Goal: Task Accomplishment & Management: Manage account settings

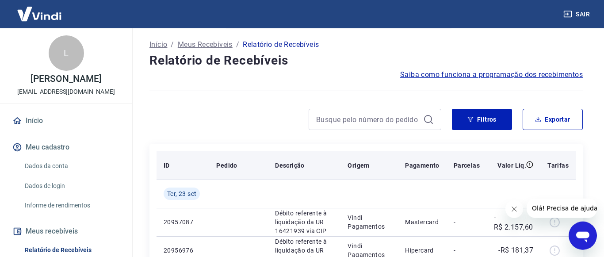
scroll to position [90, 0]
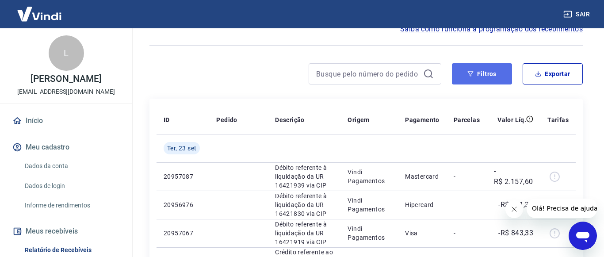
click at [481, 84] on button "Filtros" at bounding box center [482, 73] width 60 height 21
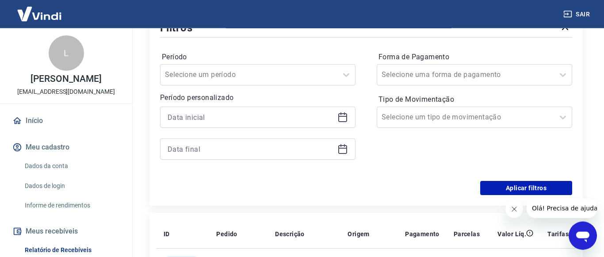
scroll to position [180, 0]
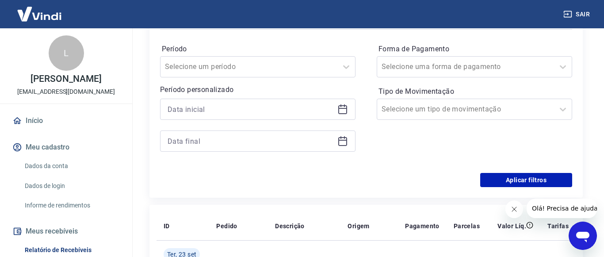
click at [342, 114] on icon at bounding box center [342, 109] width 11 height 11
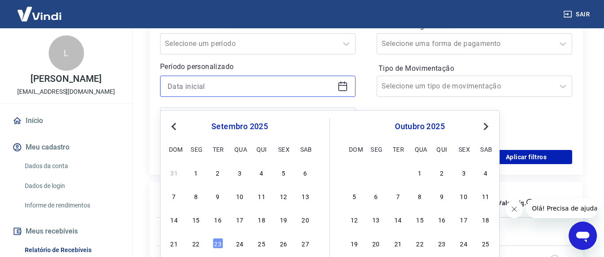
scroll to position [225, 0]
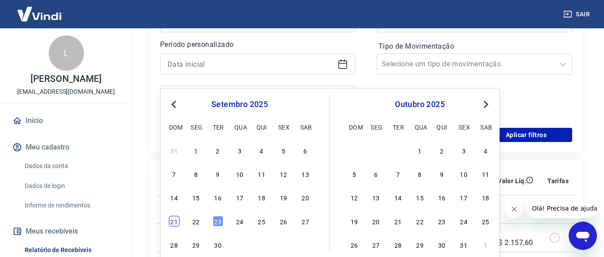
click at [175, 223] on div "21" at bounding box center [174, 221] width 11 height 11
type input "21/09/2025"
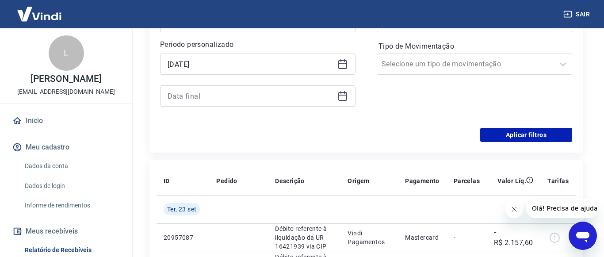
click at [343, 101] on icon at bounding box center [342, 96] width 11 height 11
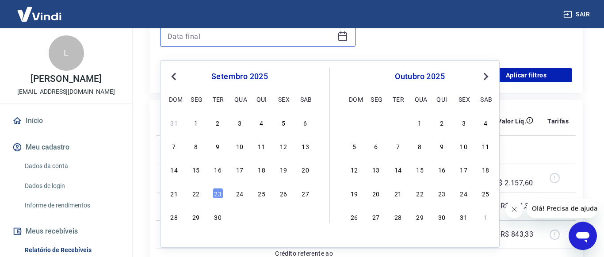
scroll to position [316, 0]
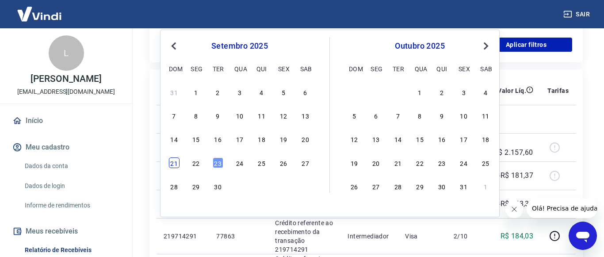
click at [175, 163] on div "21" at bounding box center [174, 162] width 11 height 11
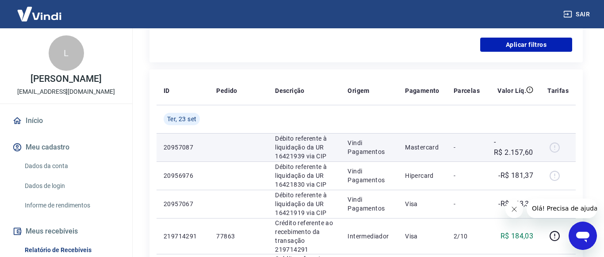
type input "21/09/2025"
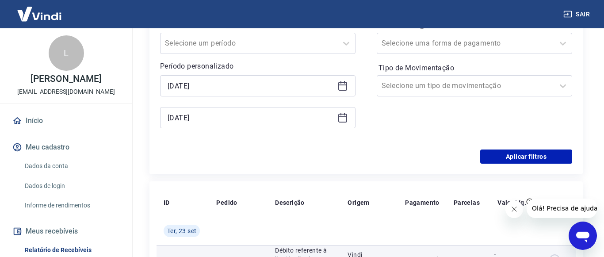
scroll to position [180, 0]
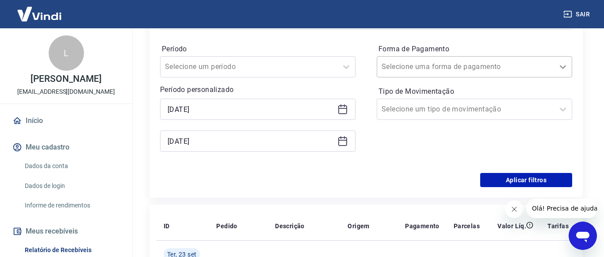
click at [562, 72] on icon at bounding box center [562, 66] width 11 height 11
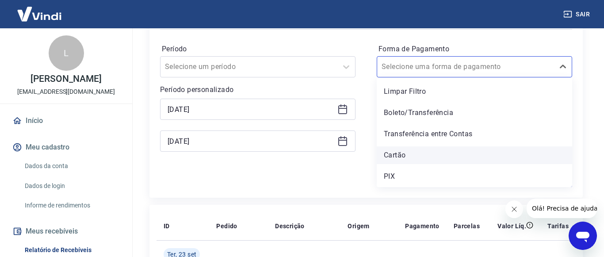
click at [403, 162] on div "Cartão" at bounding box center [474, 155] width 195 height 18
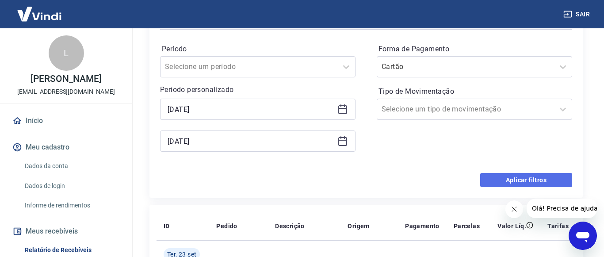
click at [527, 187] on button "Aplicar filtros" at bounding box center [526, 180] width 92 height 14
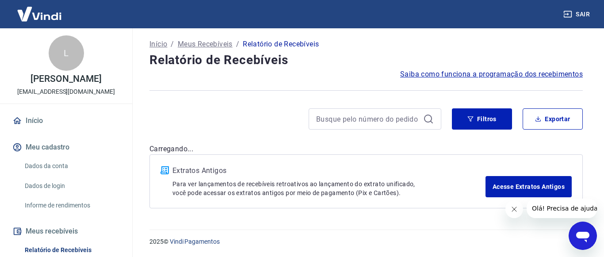
scroll to position [54, 0]
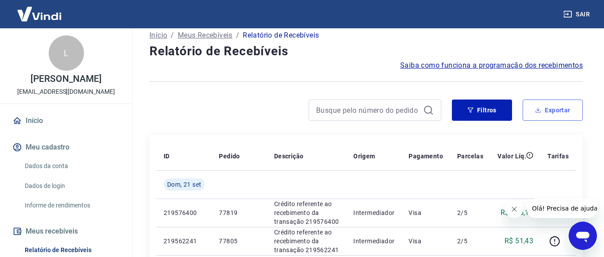
click at [537, 113] on icon "button" at bounding box center [538, 110] width 6 height 6
type input "21/09/2025"
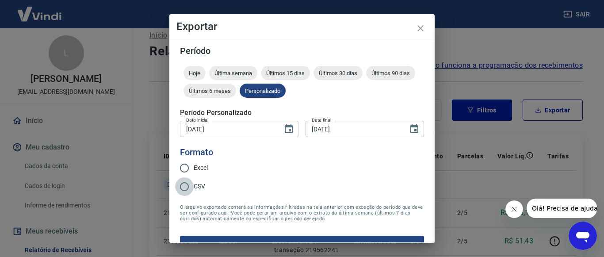
click at [190, 185] on input "CSV" at bounding box center [184, 186] width 19 height 19
radio input "true"
click at [262, 238] on button "Exportar" at bounding box center [302, 245] width 244 height 19
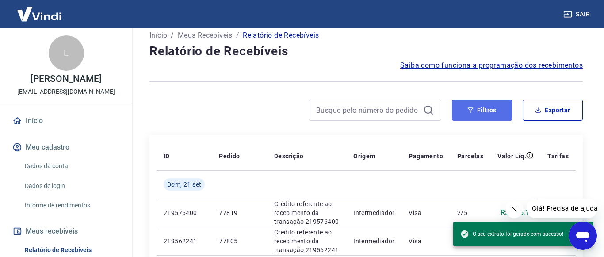
click at [488, 114] on button "Filtros" at bounding box center [482, 109] width 60 height 21
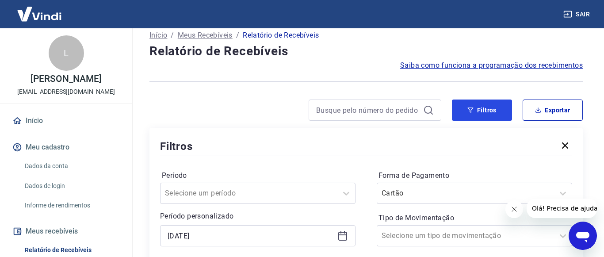
scroll to position [144, 0]
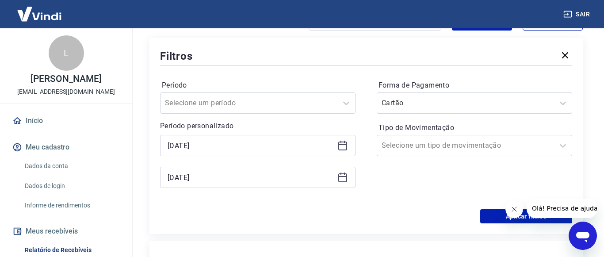
click at [339, 150] on icon at bounding box center [342, 145] width 9 height 9
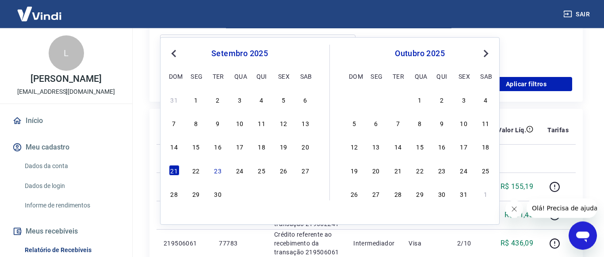
scroll to position [279, 0]
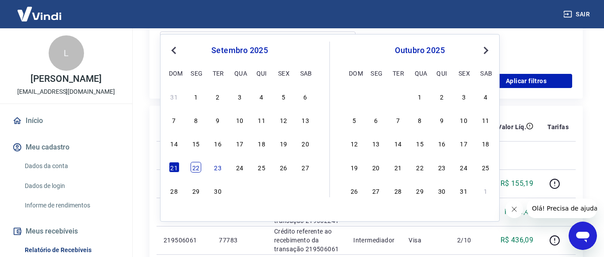
click at [193, 167] on div "22" at bounding box center [195, 167] width 11 height 11
type input "22/09/2025"
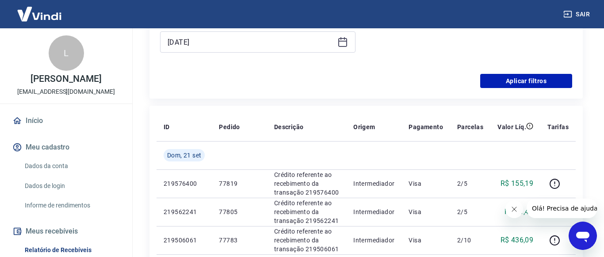
click at [344, 47] on icon at bounding box center [342, 42] width 11 height 11
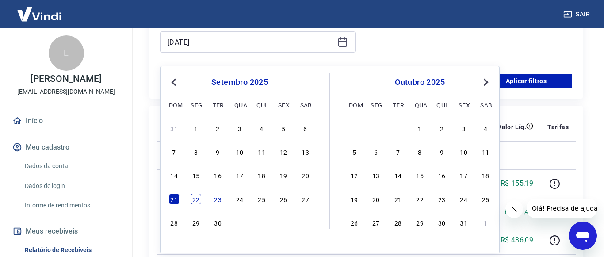
click at [192, 198] on div "22" at bounding box center [195, 199] width 11 height 11
type input "22/09/2025"
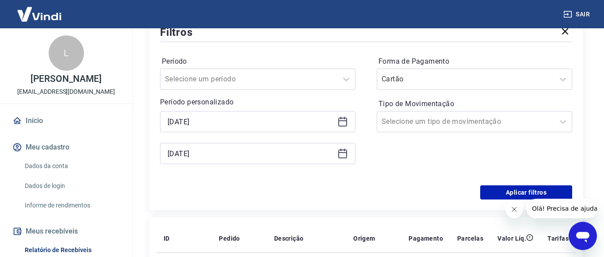
scroll to position [144, 0]
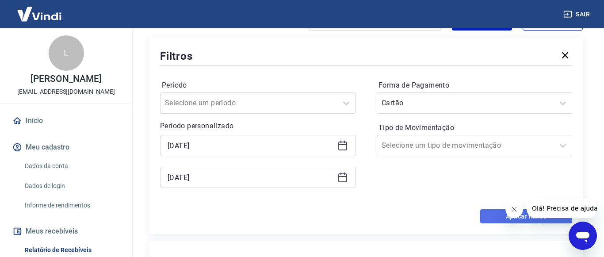
click at [493, 221] on button "Aplicar filtros" at bounding box center [526, 216] width 92 height 14
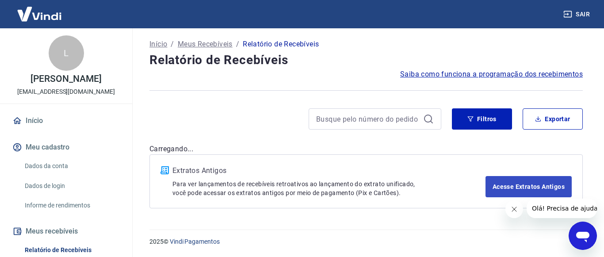
scroll to position [54, 0]
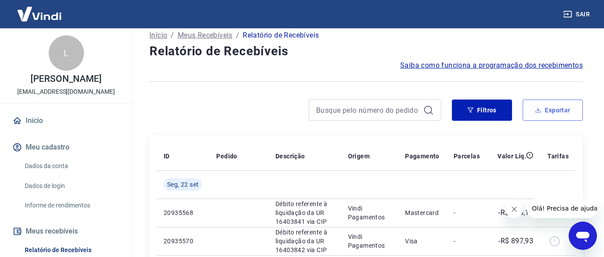
click at [543, 119] on button "Exportar" at bounding box center [552, 109] width 60 height 21
type input "22/09/2025"
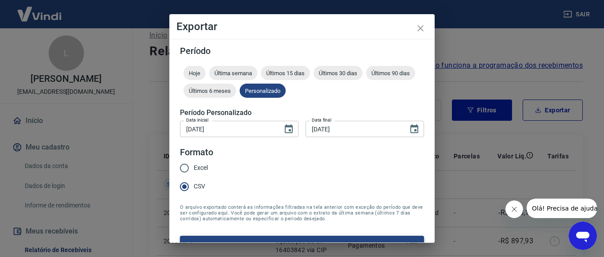
click at [254, 238] on button "Exportar" at bounding box center [302, 245] width 244 height 19
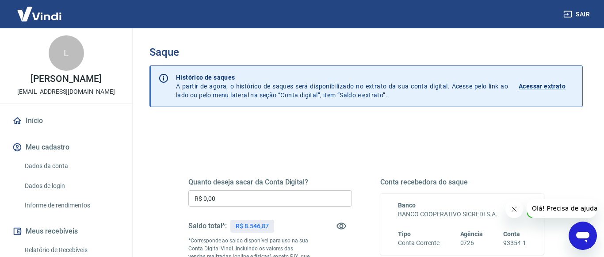
click at [274, 202] on input "R$ 0,00" at bounding box center [270, 198] width 164 height 16
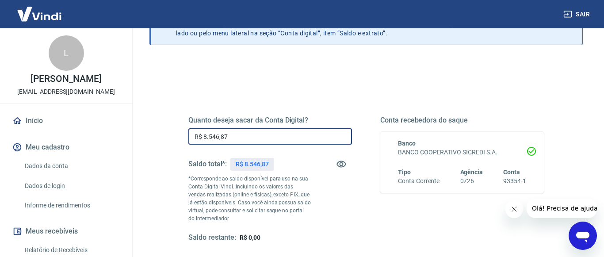
scroll to position [135, 0]
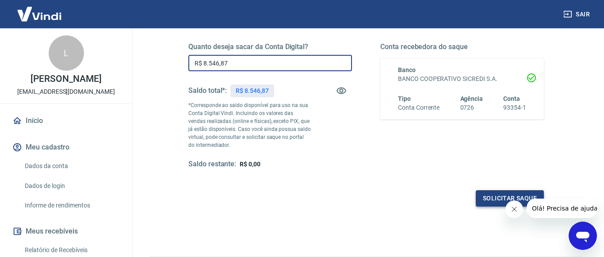
type input "R$ 8.546,87"
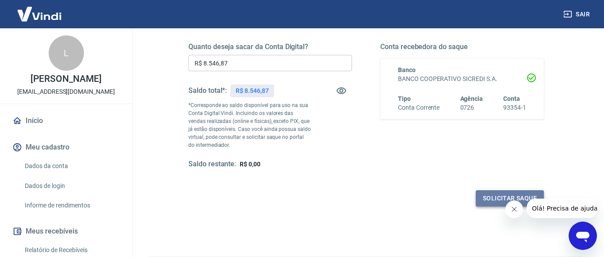
click at [486, 197] on button "Solicitar saque" at bounding box center [510, 198] width 68 height 16
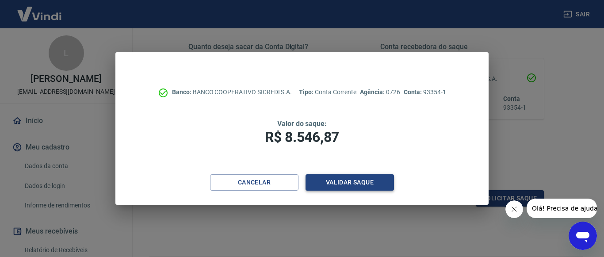
click at [373, 183] on button "Validar saque" at bounding box center [349, 182] width 88 height 16
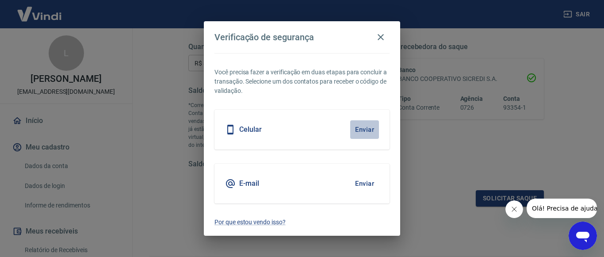
click at [361, 129] on button "Enviar" at bounding box center [364, 129] width 29 height 19
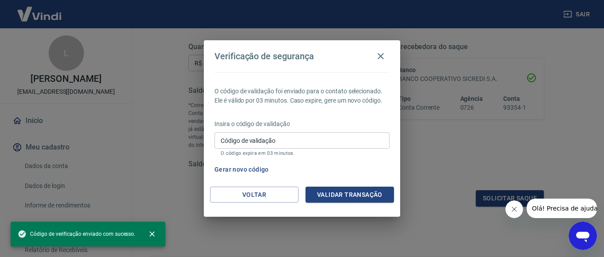
click at [326, 141] on input "Código de validação" at bounding box center [301, 140] width 175 height 16
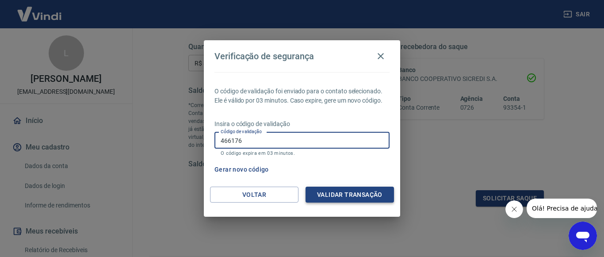
type input "466176"
click at [331, 190] on button "Validar transação" at bounding box center [349, 195] width 88 height 16
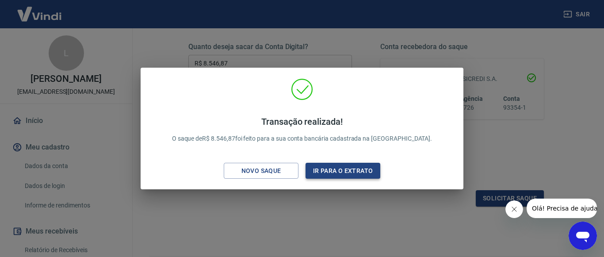
click at [334, 170] on button "Ir para o extrato" at bounding box center [342, 171] width 75 height 16
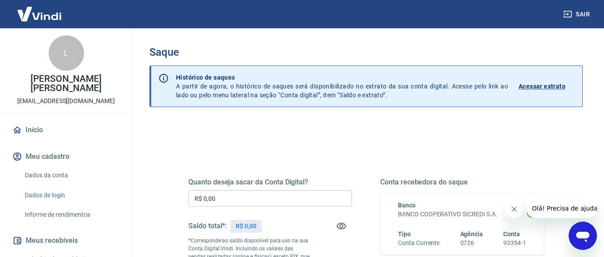
click at [553, 85] on p "Acessar extrato" at bounding box center [541, 86] width 47 height 9
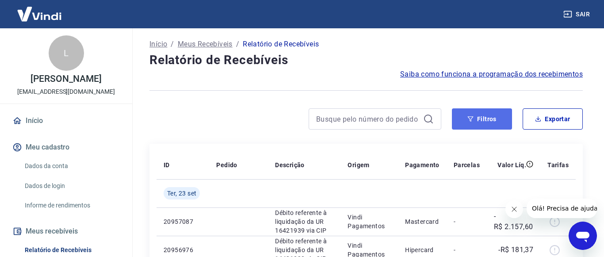
click at [474, 127] on button "Filtros" at bounding box center [482, 118] width 60 height 21
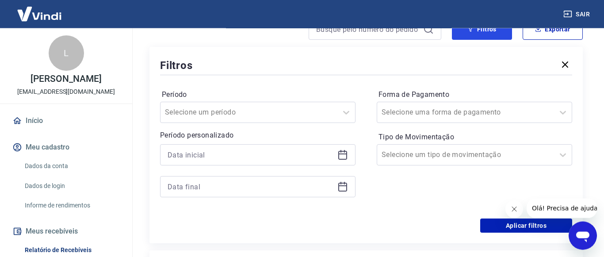
scroll to position [135, 0]
click at [340, 160] on icon at bounding box center [342, 154] width 11 height 11
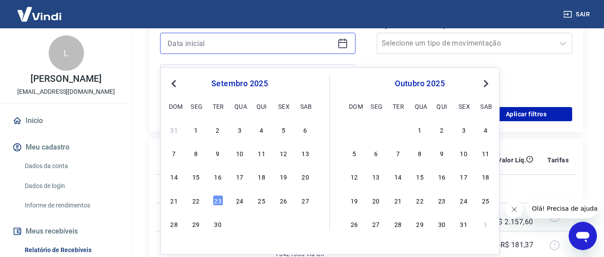
scroll to position [270, 0]
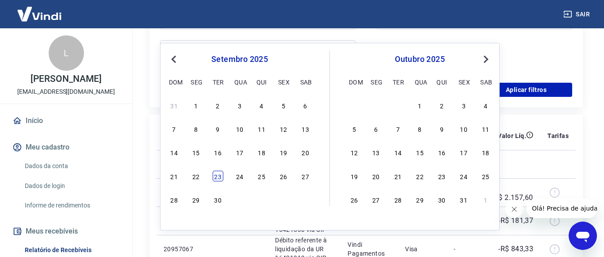
click at [219, 177] on div "23" at bounding box center [218, 176] width 11 height 11
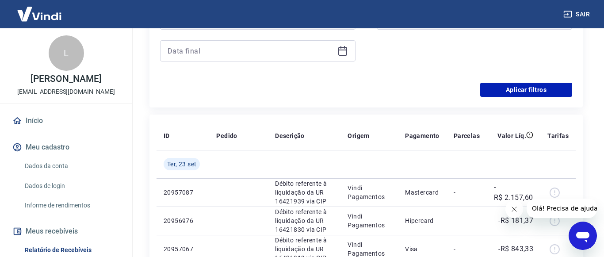
type input "23/09/2025"
click at [340, 56] on icon at bounding box center [342, 51] width 11 height 11
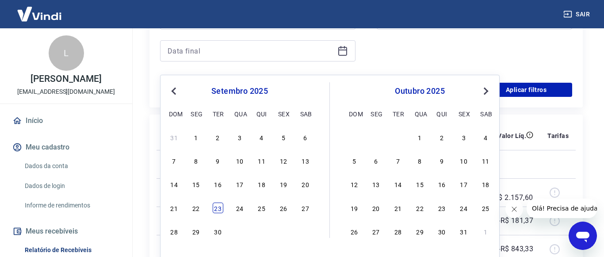
click at [218, 210] on div "23" at bounding box center [218, 207] width 11 height 11
type input "23/09/2025"
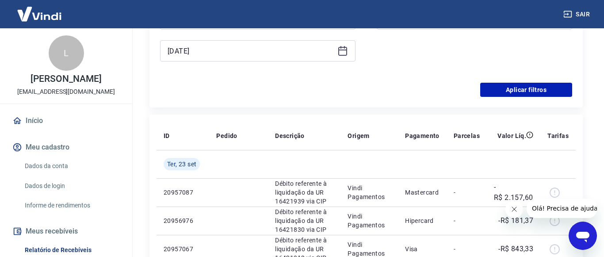
scroll to position [180, 0]
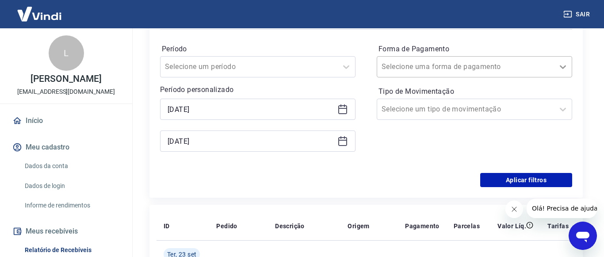
click at [562, 72] on icon at bounding box center [562, 66] width 11 height 11
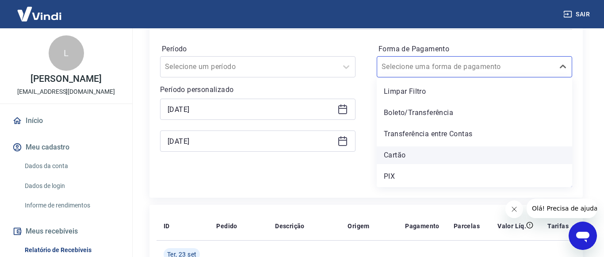
click at [391, 164] on div "Cartão" at bounding box center [474, 155] width 195 height 18
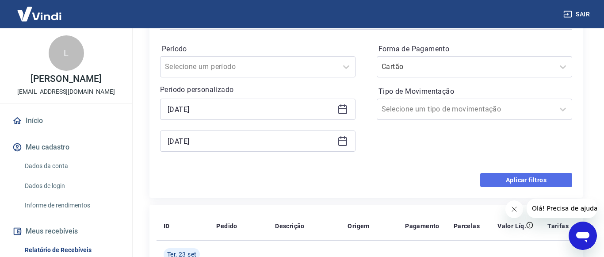
click at [520, 187] on button "Aplicar filtros" at bounding box center [526, 180] width 92 height 14
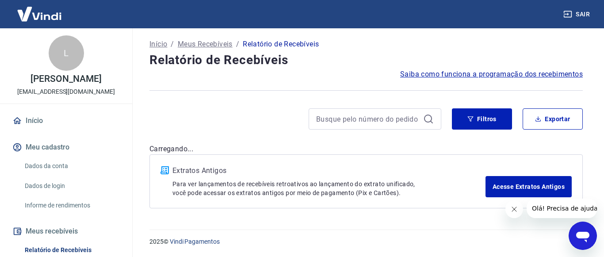
scroll to position [54, 0]
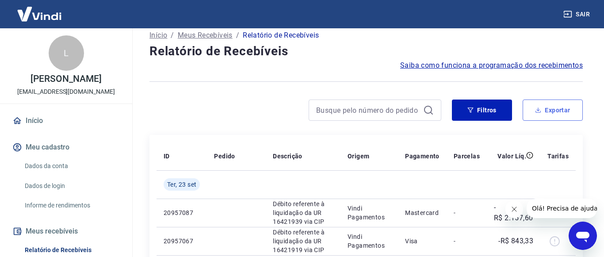
click at [556, 120] on button "Exportar" at bounding box center [552, 109] width 60 height 21
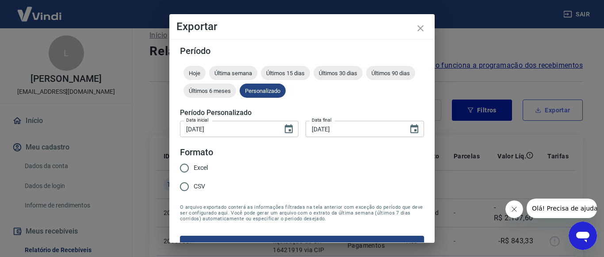
type input "23/09/2025"
click at [184, 185] on input "CSV" at bounding box center [184, 186] width 19 height 19
radio input "true"
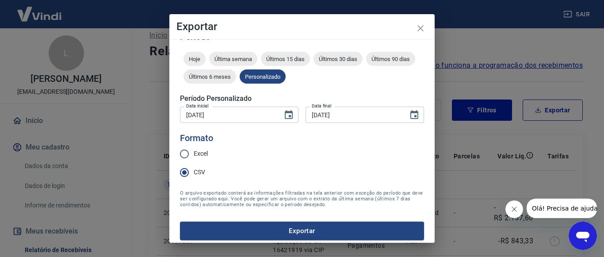
scroll to position [19, 0]
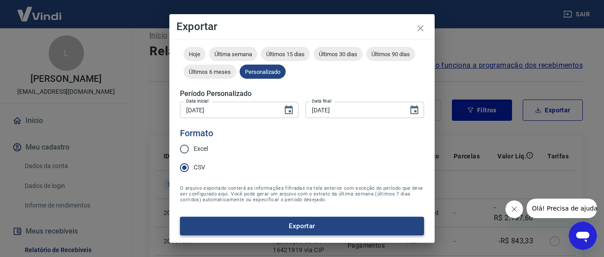
click at [303, 225] on button "Exportar" at bounding box center [302, 226] width 244 height 19
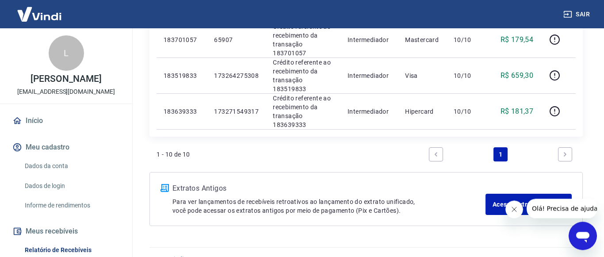
scroll to position [460, 0]
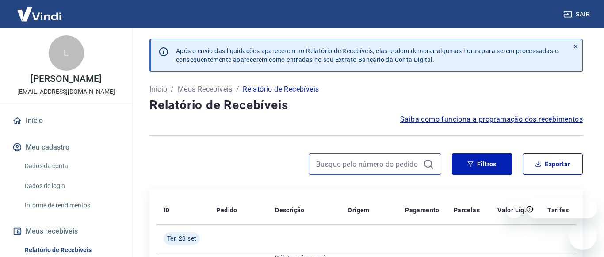
click at [322, 171] on input at bounding box center [367, 163] width 103 height 13
paste input "78701"
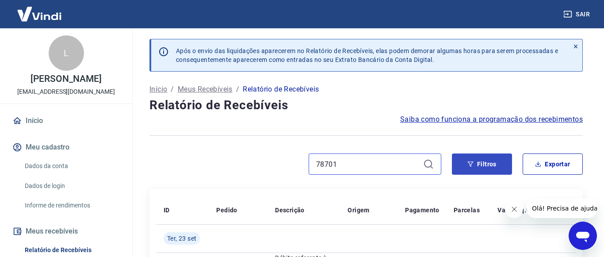
type input "78701"
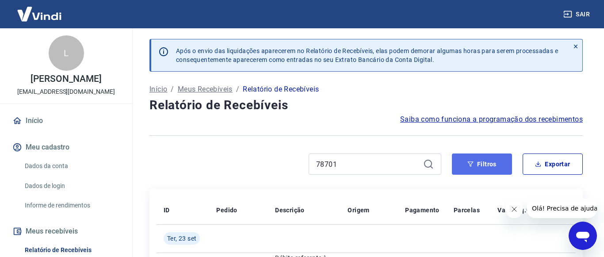
click at [483, 175] on button "Filtros" at bounding box center [482, 163] width 60 height 21
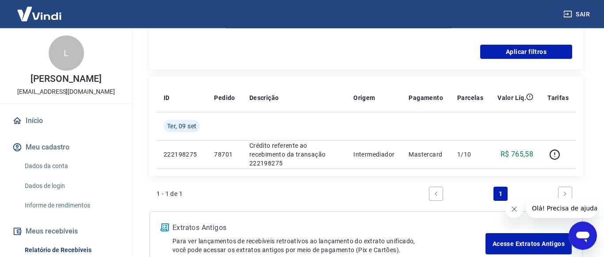
scroll to position [316, 0]
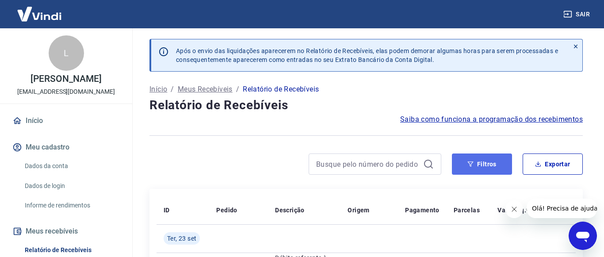
click at [472, 167] on icon "button" at bounding box center [470, 164] width 6 height 6
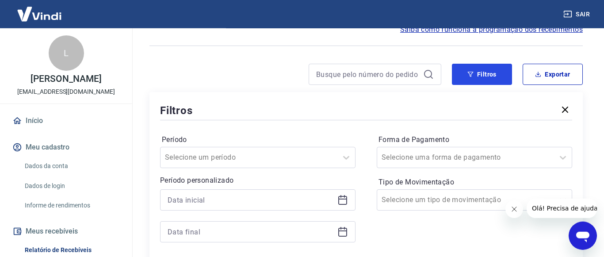
scroll to position [90, 0]
click at [346, 204] on icon at bounding box center [342, 199] width 9 height 9
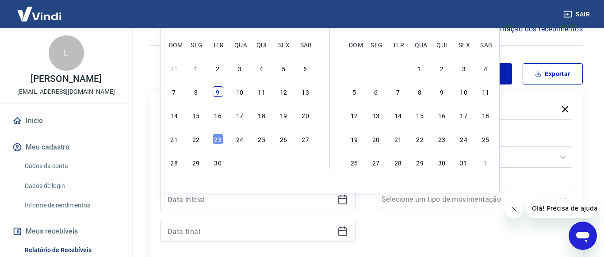
click at [217, 92] on div "9" at bounding box center [218, 91] width 11 height 11
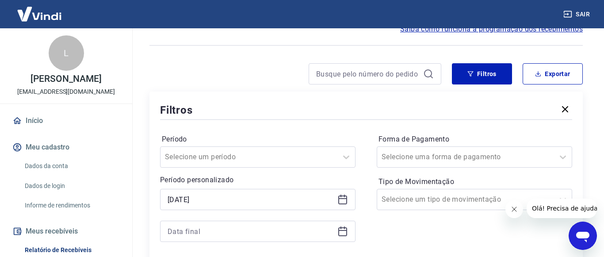
type input "[DATE]"
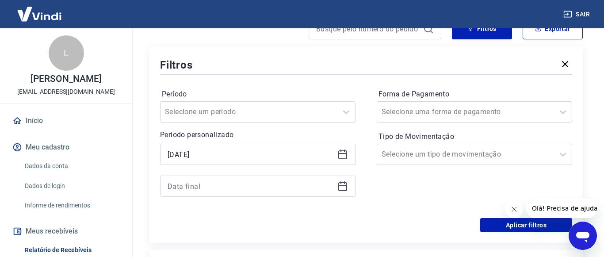
click at [341, 190] on icon at bounding box center [342, 186] width 11 height 11
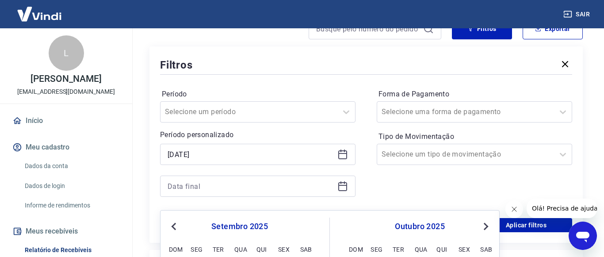
click at [341, 190] on icon at bounding box center [342, 186] width 11 height 11
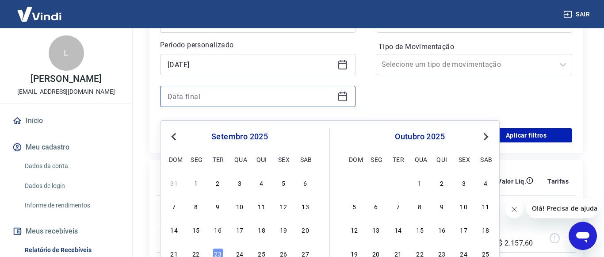
scroll to position [225, 0]
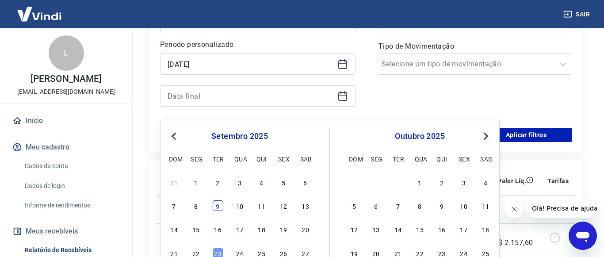
click at [217, 206] on div "9" at bounding box center [218, 205] width 11 height 11
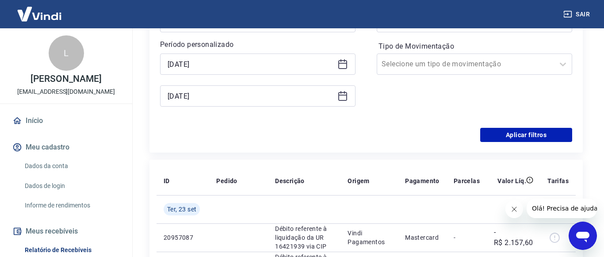
type input "[DATE]"
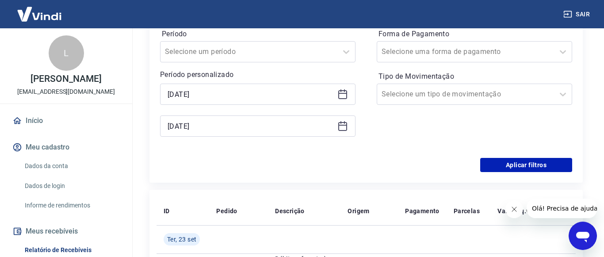
scroll to position [180, 0]
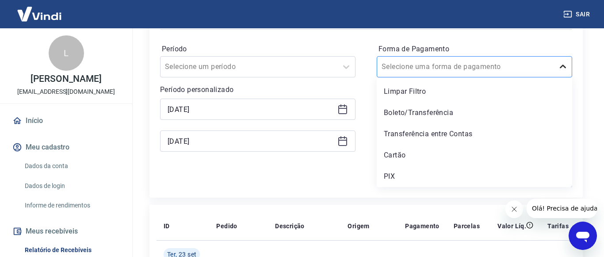
click at [561, 68] on icon at bounding box center [563, 67] width 6 height 4
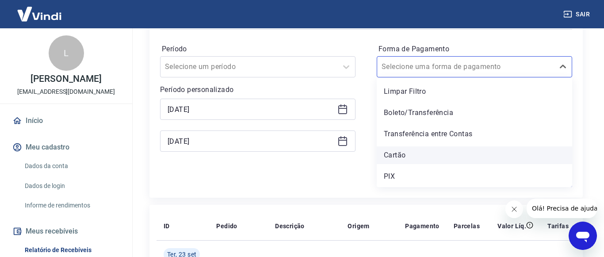
click at [403, 162] on div "Cartão" at bounding box center [474, 155] width 195 height 18
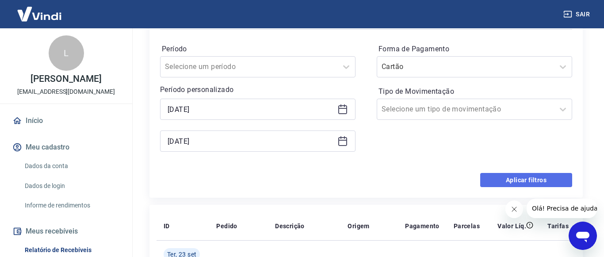
click at [515, 186] on button "Aplicar filtros" at bounding box center [526, 180] width 92 height 14
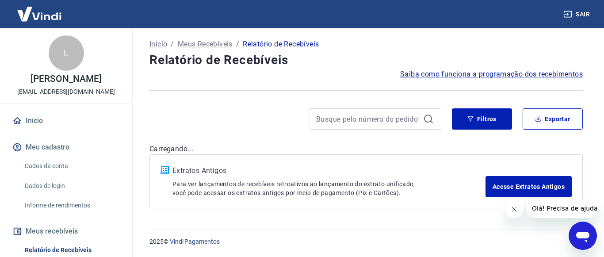
scroll to position [54, 0]
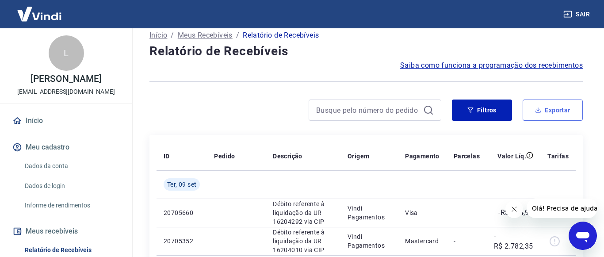
click at [542, 120] on button "Exportar" at bounding box center [552, 109] width 60 height 21
type input "[DATE]"
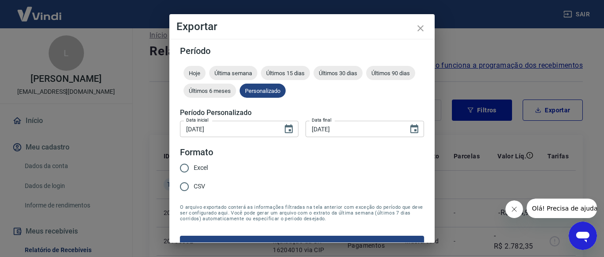
click at [185, 186] on input "CSV" at bounding box center [184, 186] width 19 height 19
radio input "true"
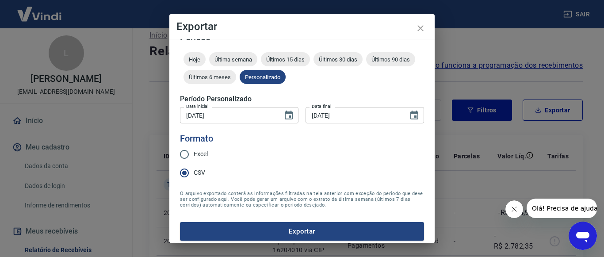
scroll to position [19, 0]
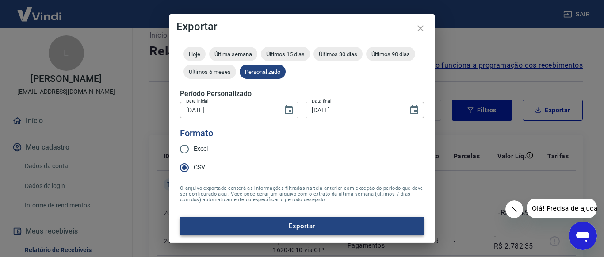
click at [312, 225] on button "Exportar" at bounding box center [302, 226] width 244 height 19
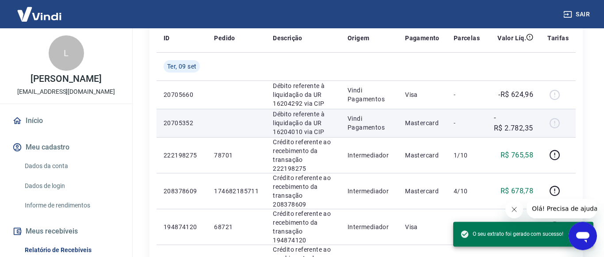
scroll to position [189, 0]
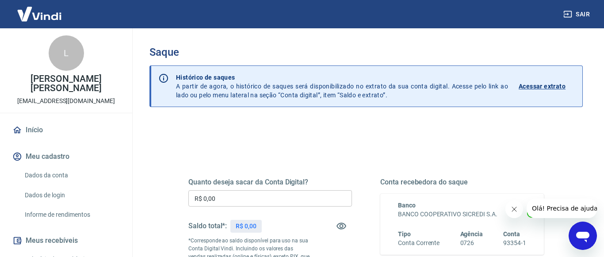
click at [547, 86] on p "Acessar extrato" at bounding box center [541, 86] width 47 height 9
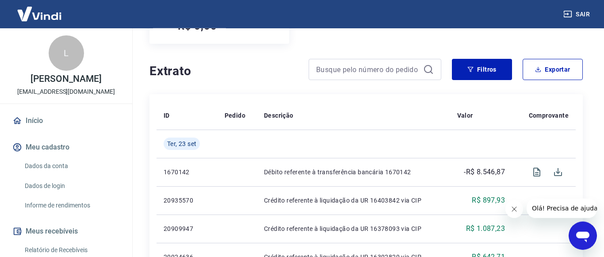
scroll to position [135, 0]
